Goal: Transaction & Acquisition: Purchase product/service

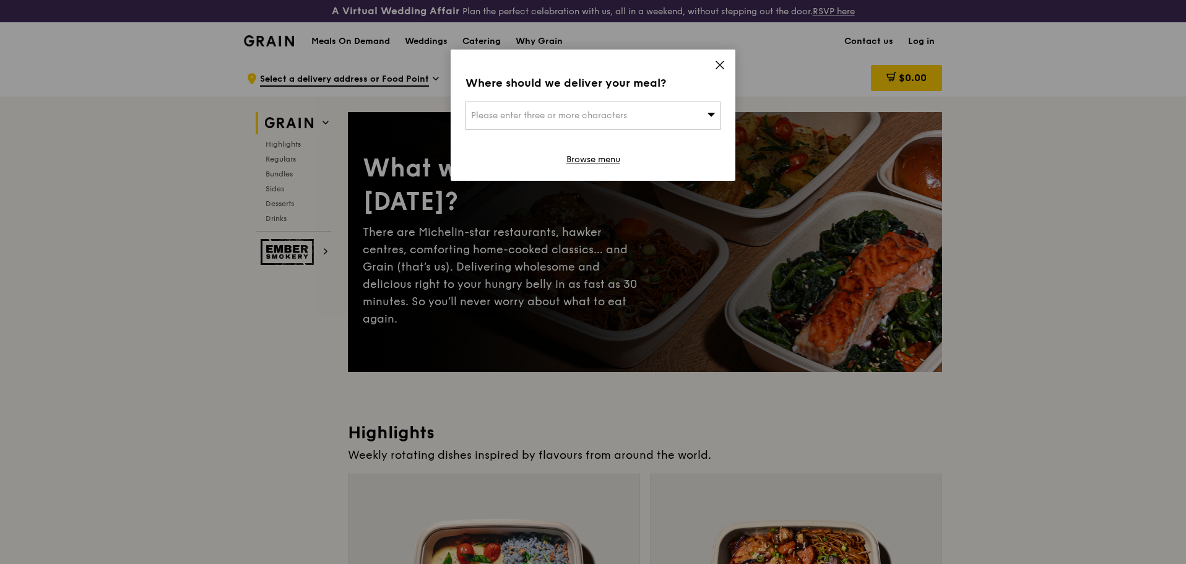
click at [714, 119] on span at bounding box center [711, 115] width 9 height 12
click at [721, 95] on div "Where should we deliver your meal? Please enter three or more characters Please…" at bounding box center [593, 115] width 285 height 131
click at [719, 71] on span at bounding box center [720, 67] width 11 height 14
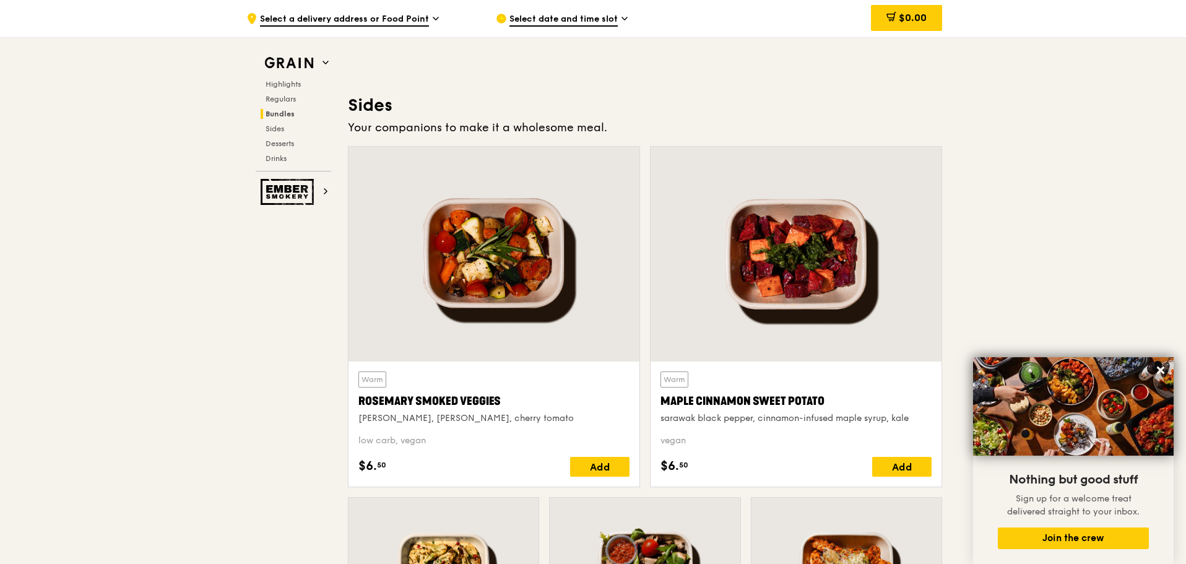
scroll to position [2787, 0]
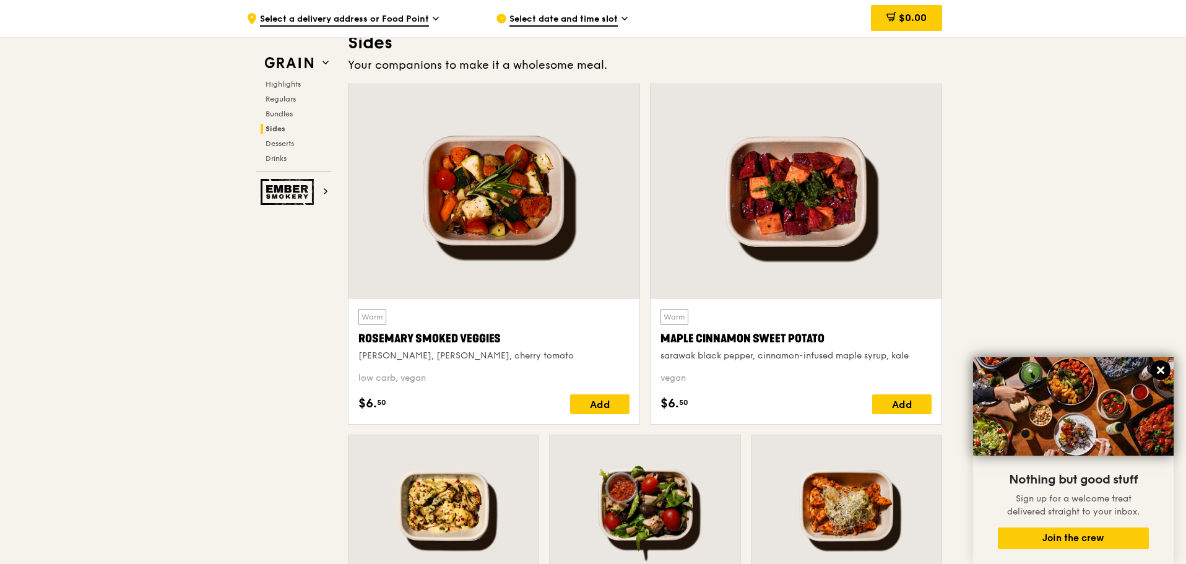
click at [1161, 368] on icon at bounding box center [1160, 370] width 11 height 11
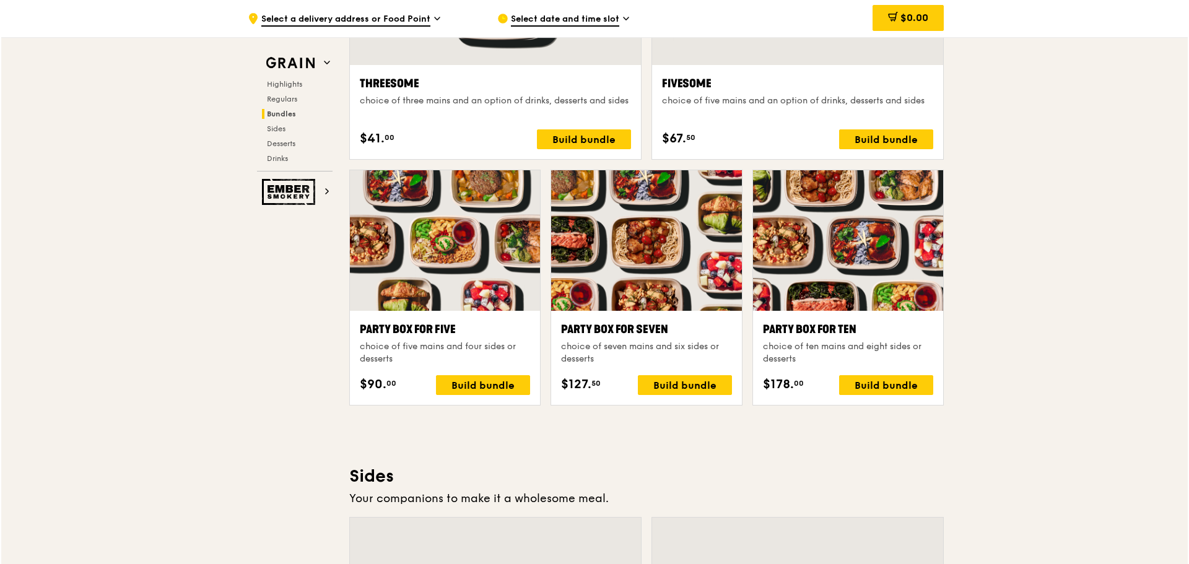
scroll to position [2291, 0]
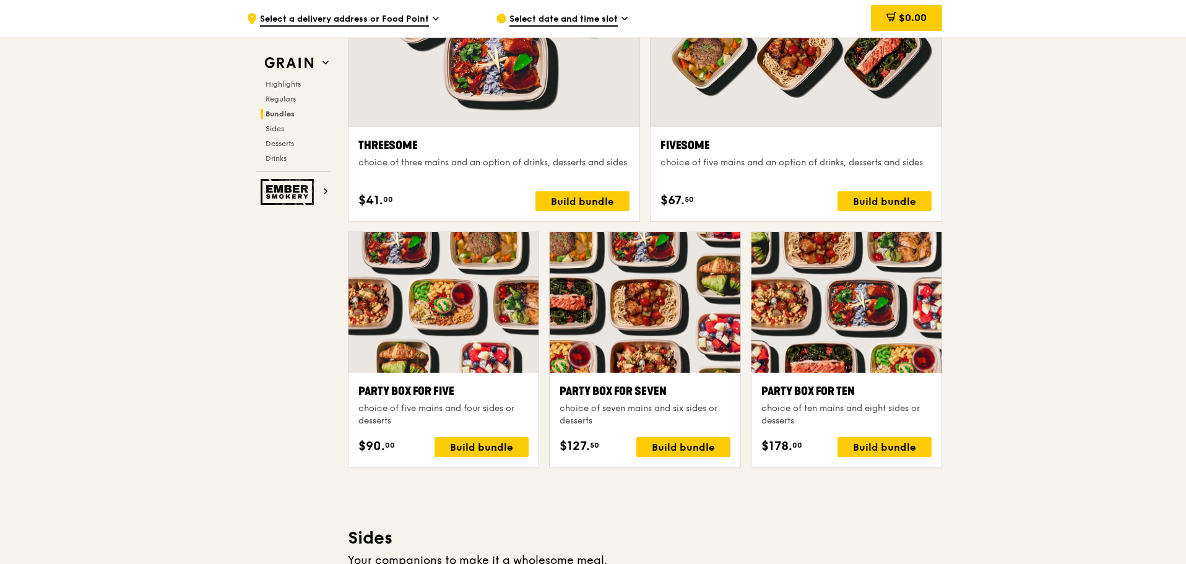
click at [462, 352] on div at bounding box center [444, 302] width 190 height 141
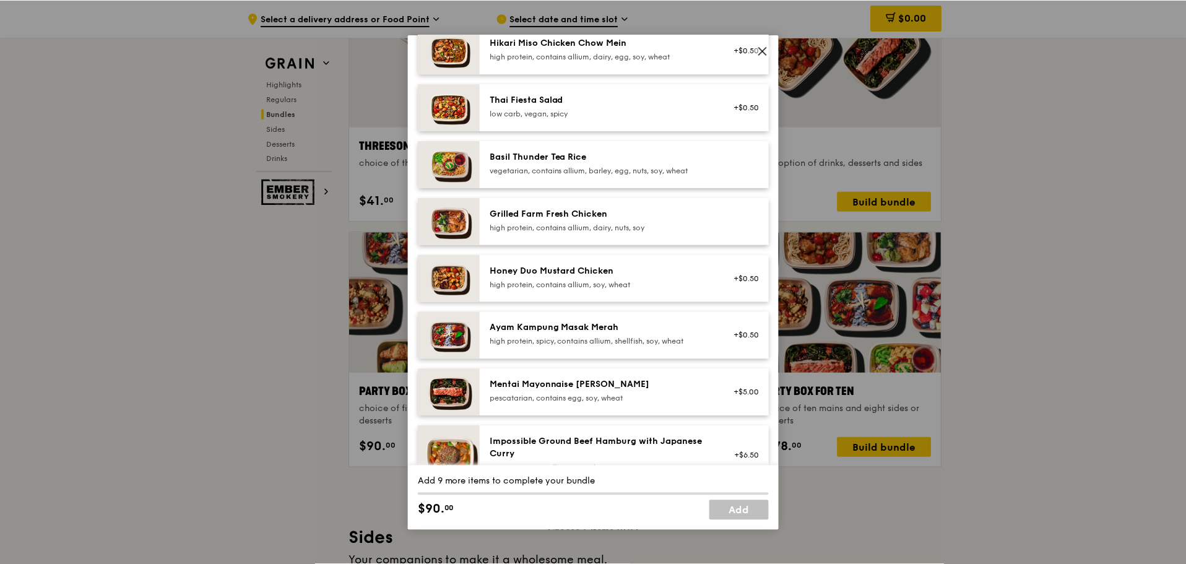
scroll to position [62, 0]
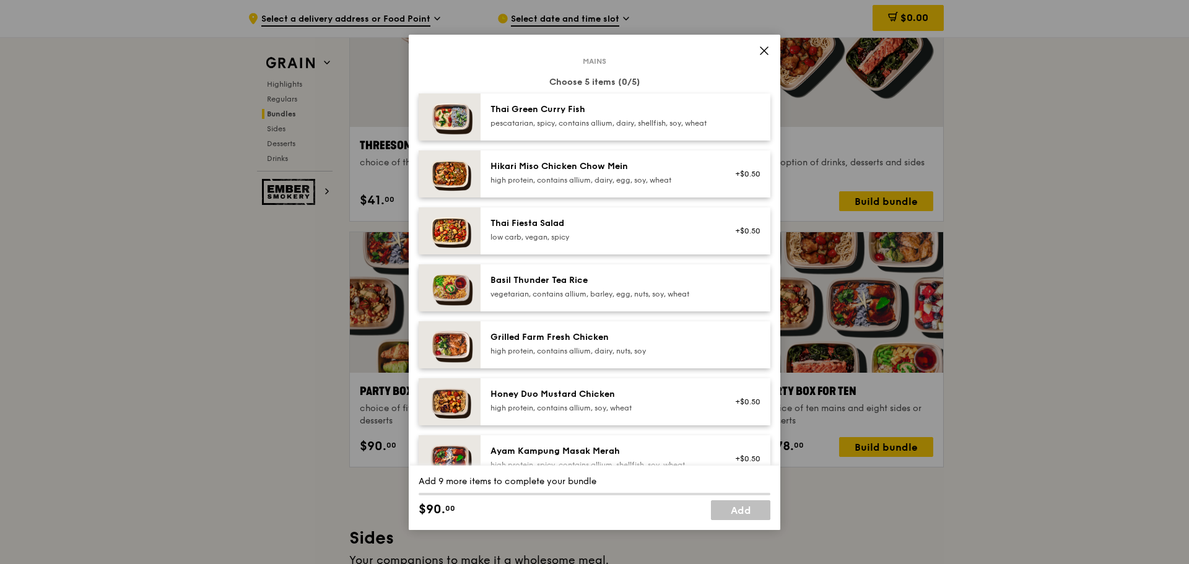
click at [769, 50] on icon at bounding box center [764, 50] width 11 height 11
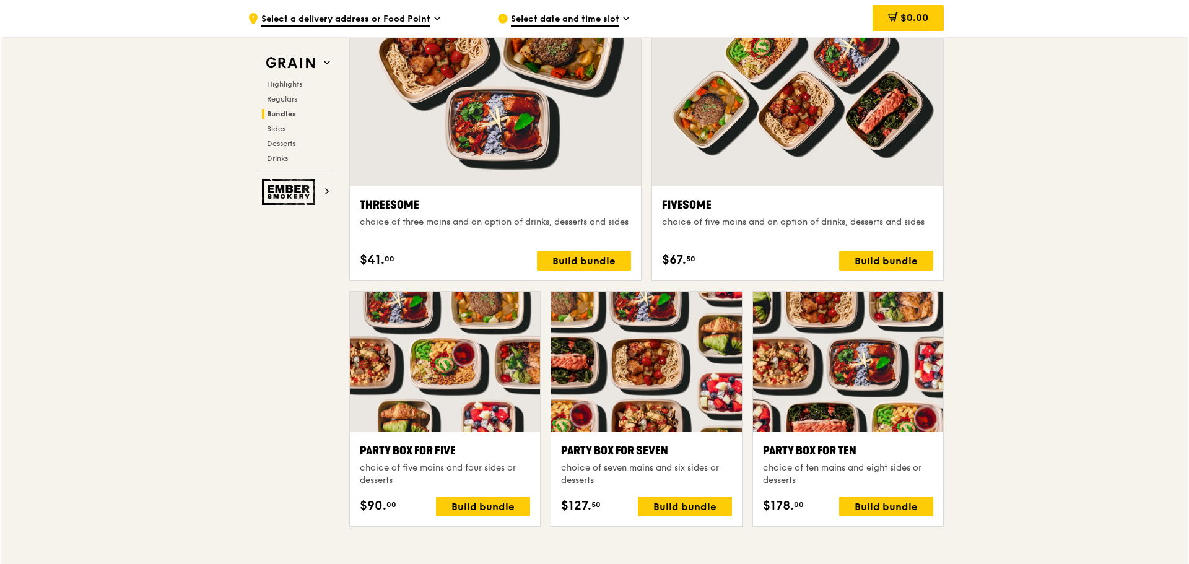
scroll to position [2415, 0]
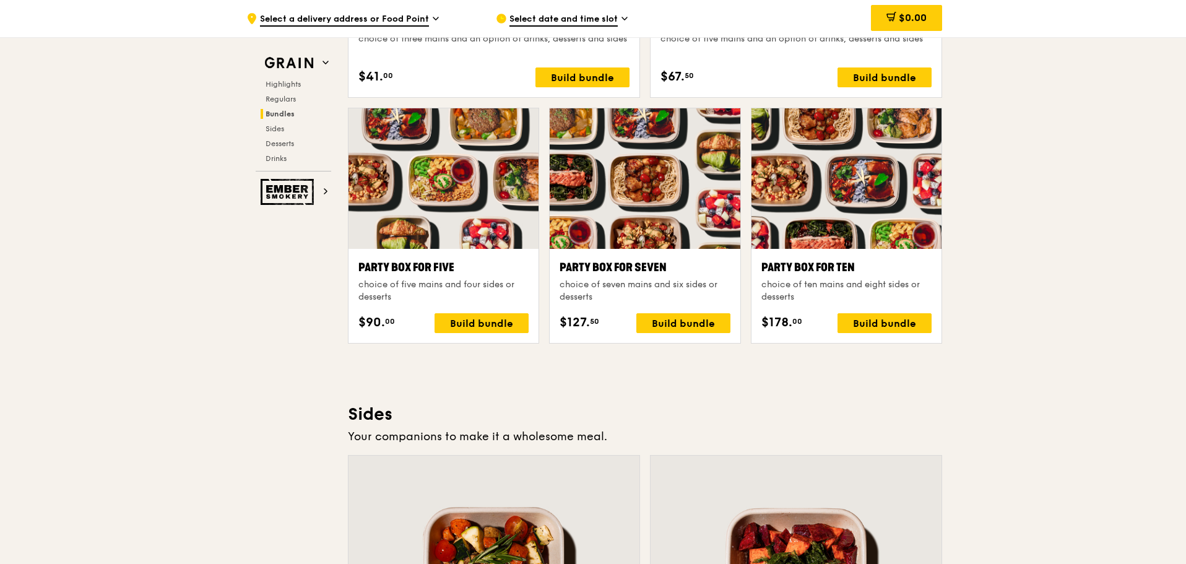
click at [467, 268] on div "Party Box for Five" at bounding box center [444, 267] width 170 height 17
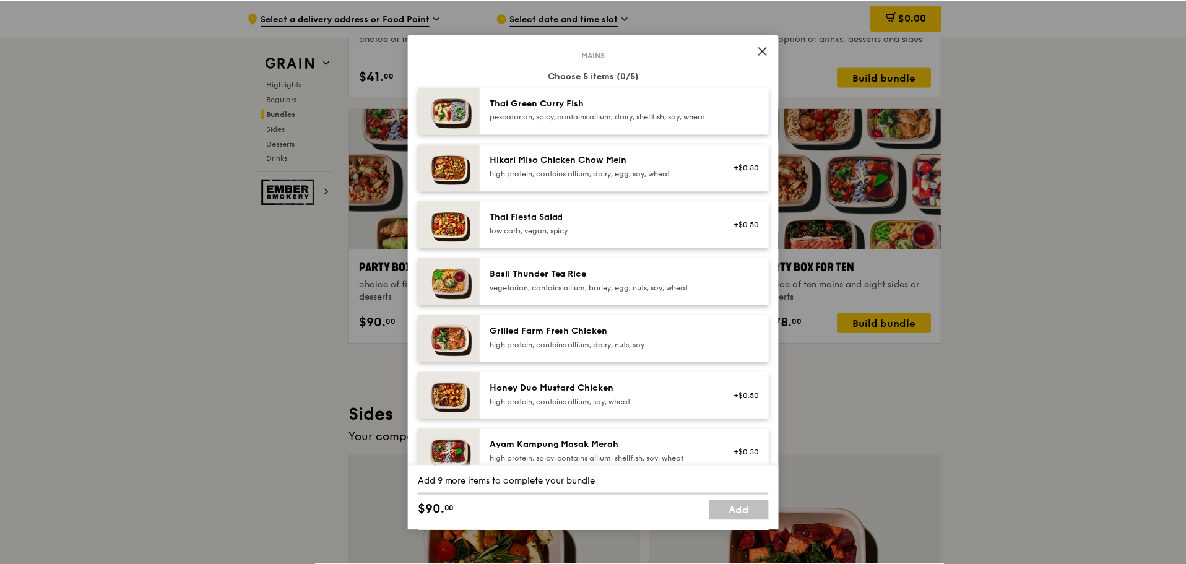
scroll to position [62, 0]
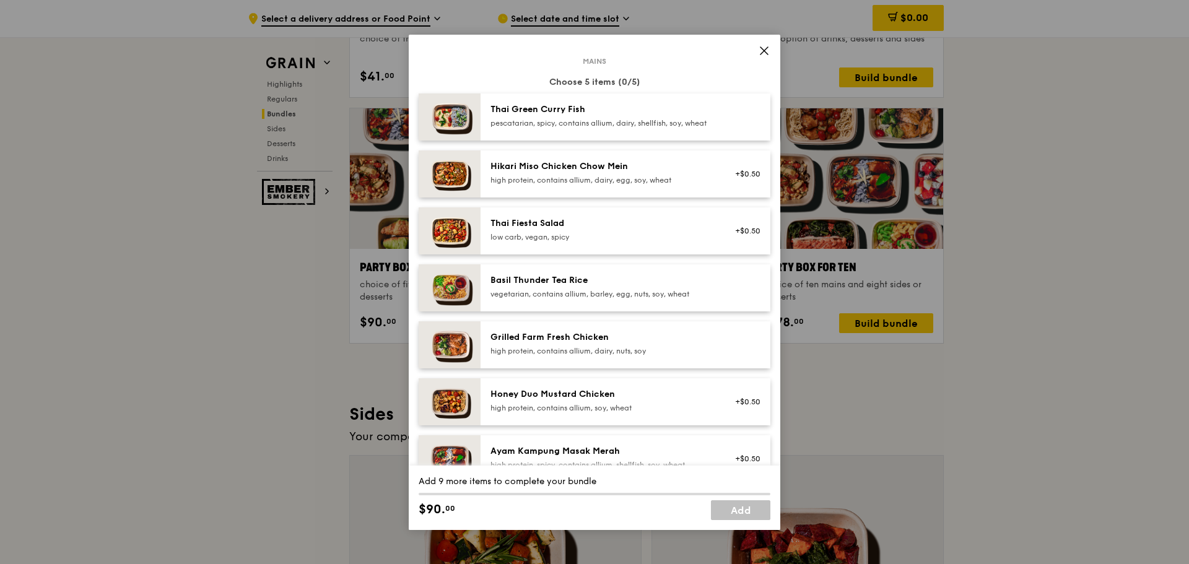
click at [598, 401] on div "Honey Duo Mustard Chicken" at bounding box center [601, 394] width 222 height 12
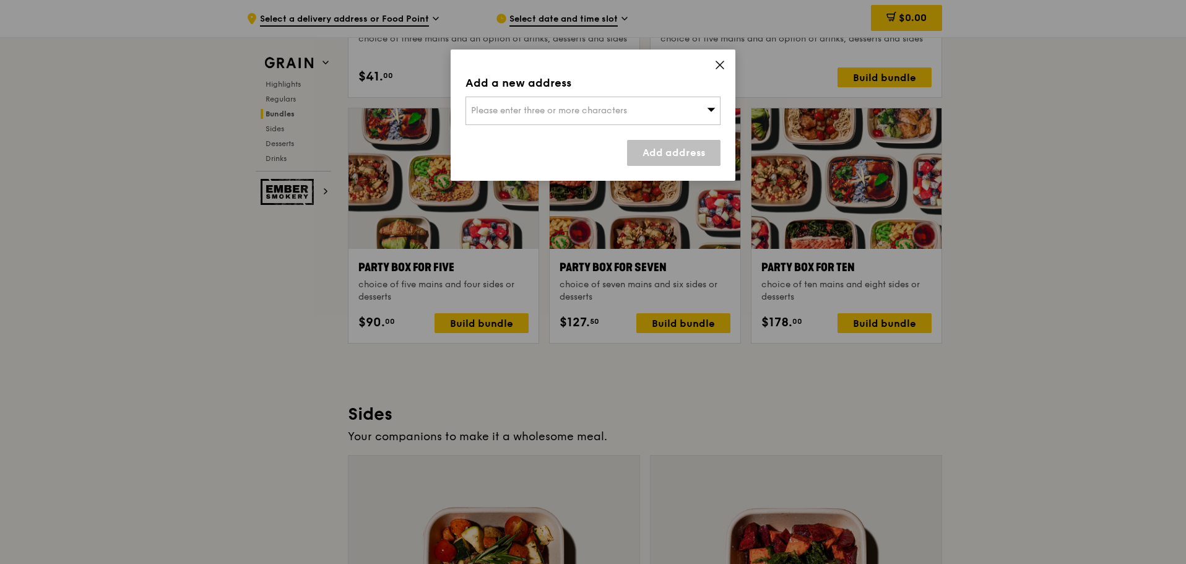
click at [716, 69] on icon at bounding box center [720, 64] width 11 height 11
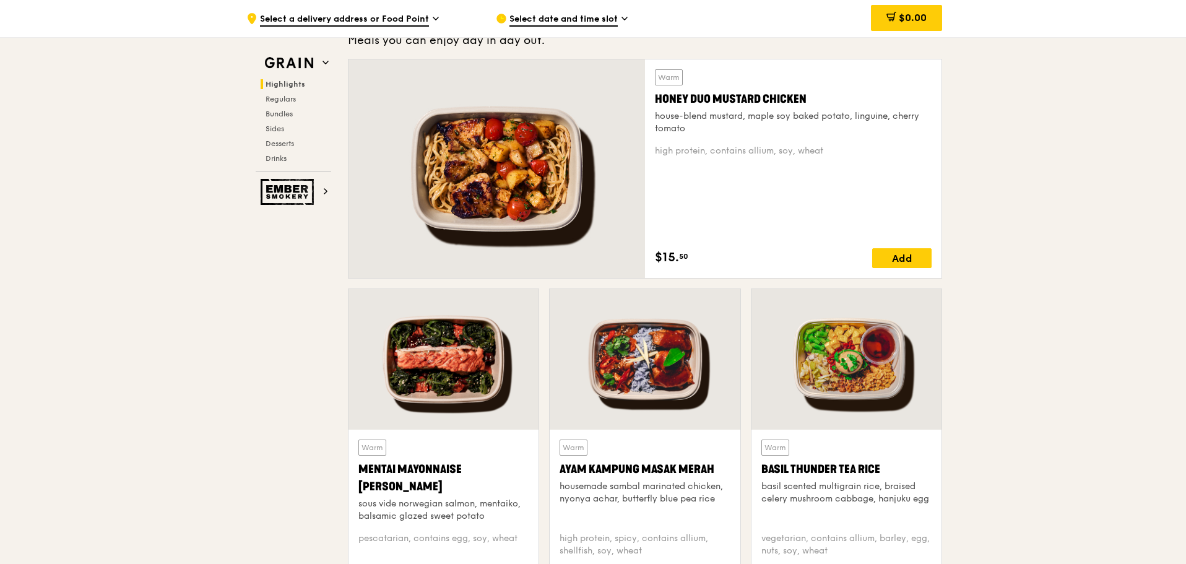
scroll to position [681, 0]
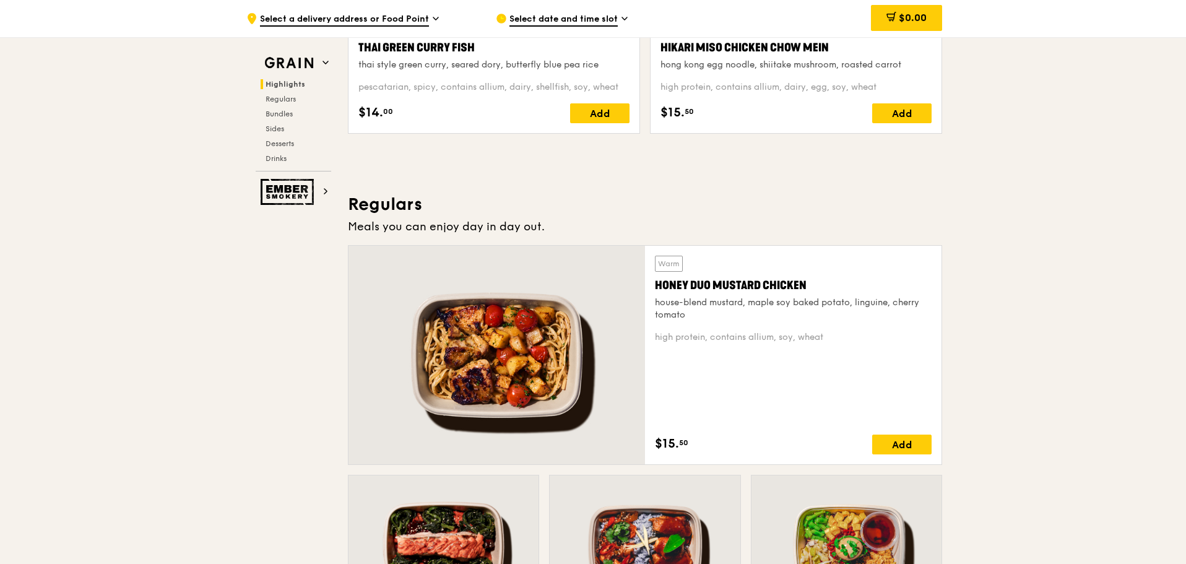
click at [809, 285] on div "Honey Duo Mustard Chicken" at bounding box center [793, 285] width 277 height 17
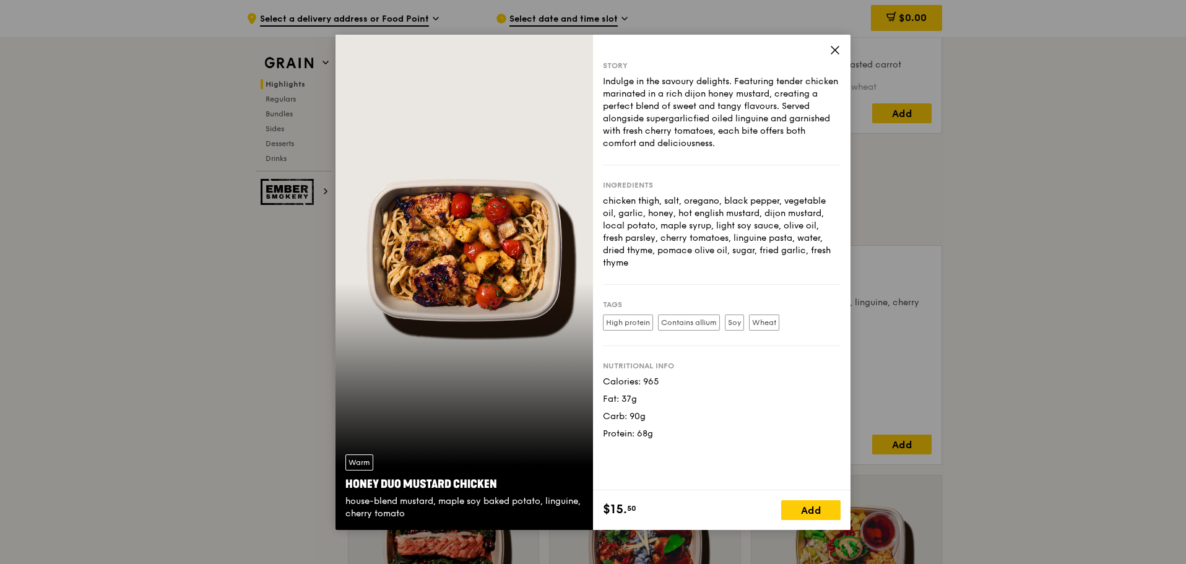
drag, startPoint x: 499, startPoint y: 485, endPoint x: 347, endPoint y: 487, distance: 152.3
click at [347, 487] on div "Honey Duo Mustard Chicken" at bounding box center [465, 484] width 238 height 17
copy div "Honey Duo Mustard Chicken"
click at [833, 48] on icon at bounding box center [835, 50] width 11 height 11
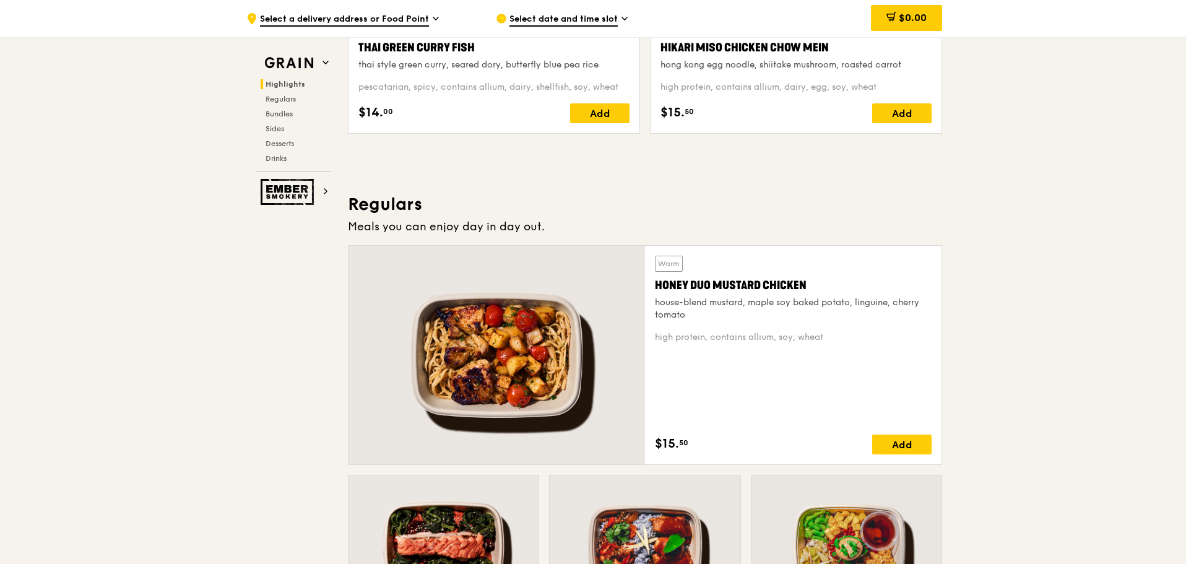
click at [807, 282] on div "Honey Duo Mustard Chicken" at bounding box center [793, 285] width 277 height 17
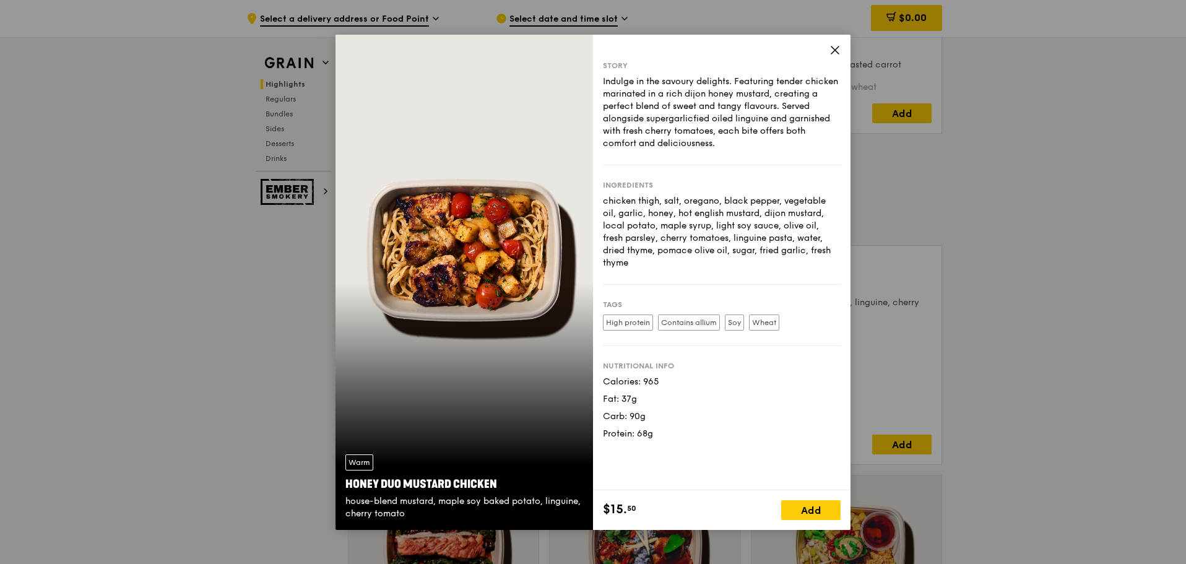
drag, startPoint x: 499, startPoint y: 482, endPoint x: 342, endPoint y: 481, distance: 156.7
click at [342, 481] on div "Warm Honey Duo Mustard Chicken house-blend mustard, maple soy baked potato, lin…" at bounding box center [465, 487] width 258 height 85
click at [832, 49] on icon at bounding box center [835, 50] width 11 height 11
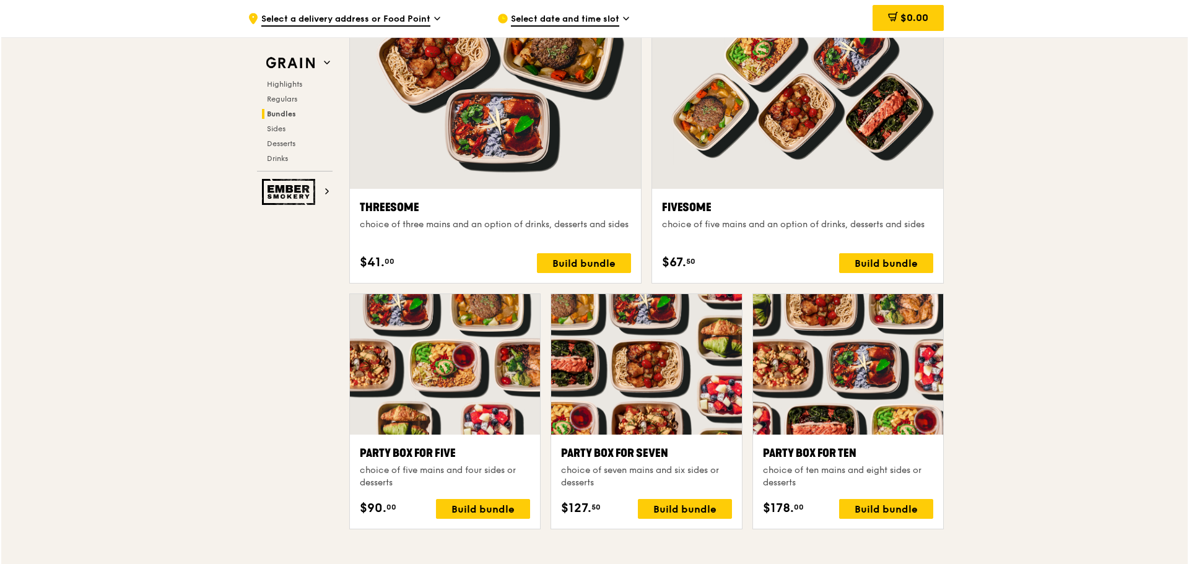
scroll to position [2353, 0]
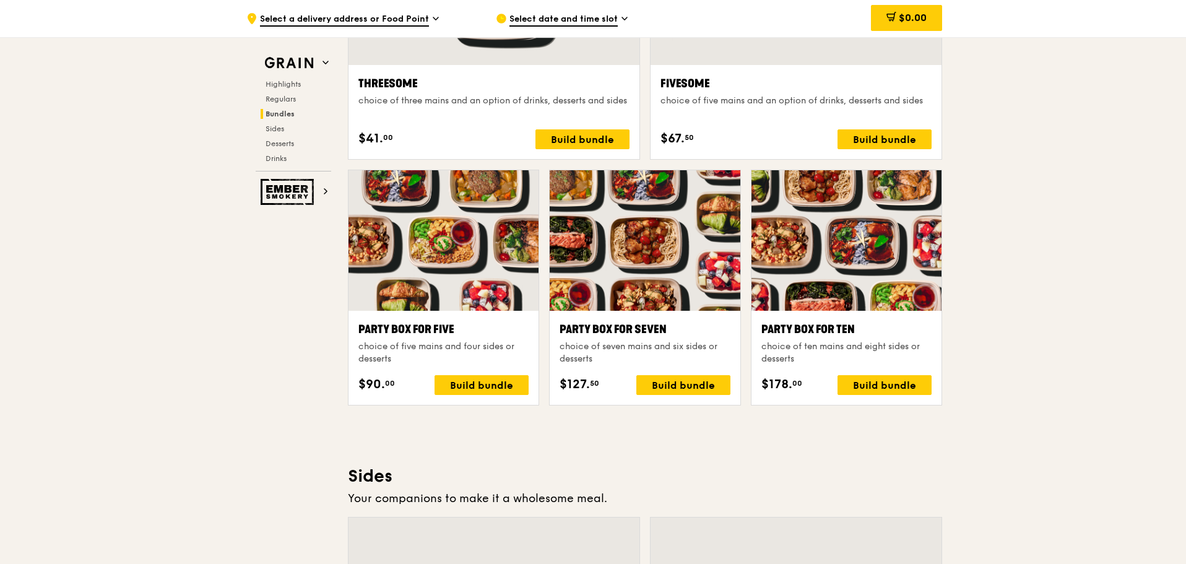
click at [475, 256] on div at bounding box center [444, 240] width 190 height 141
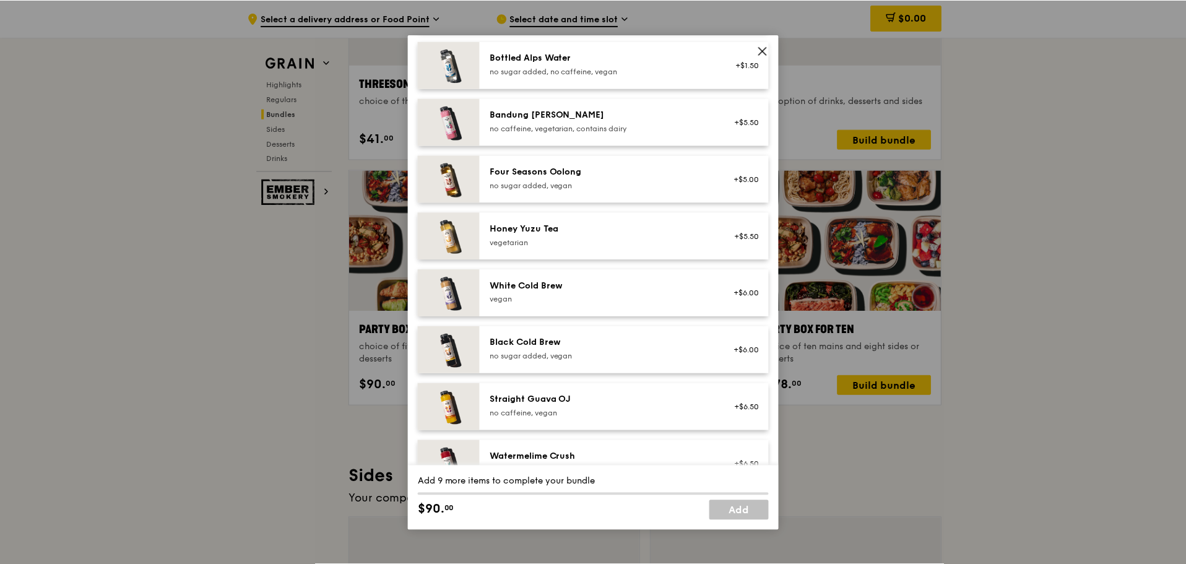
scroll to position [1417, 0]
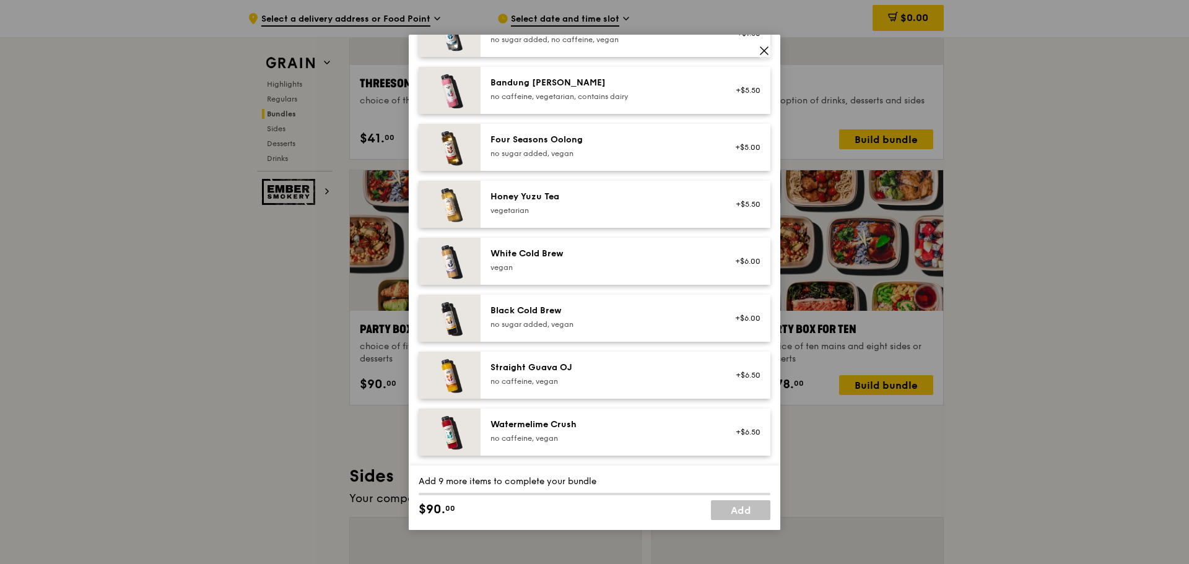
click at [761, 55] on icon at bounding box center [764, 50] width 11 height 11
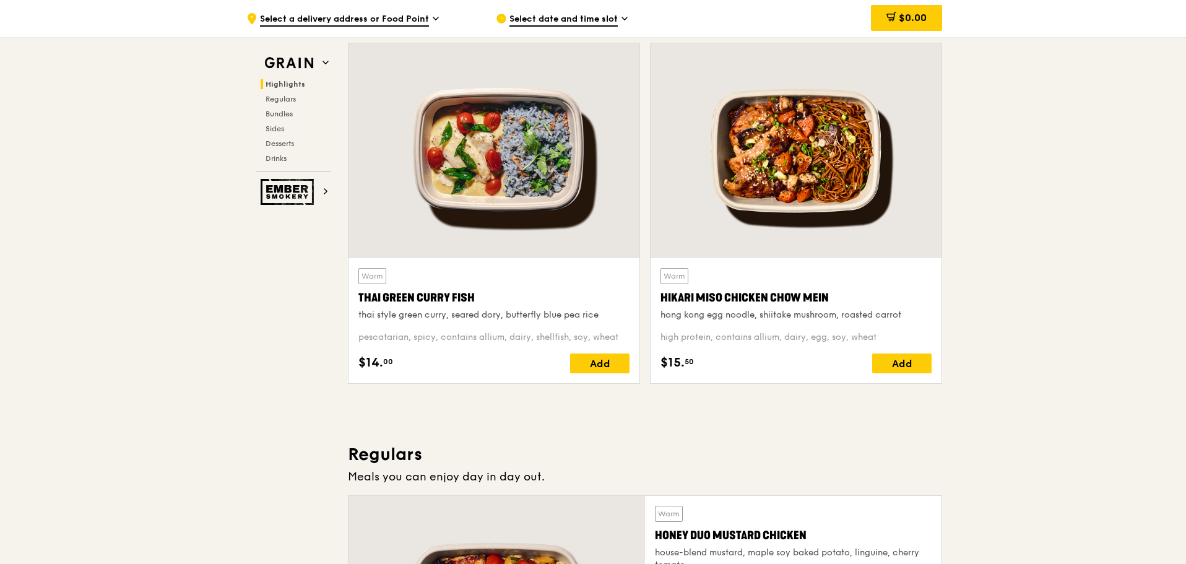
scroll to position [433, 0]
